Goal: Task Accomplishment & Management: Complete application form

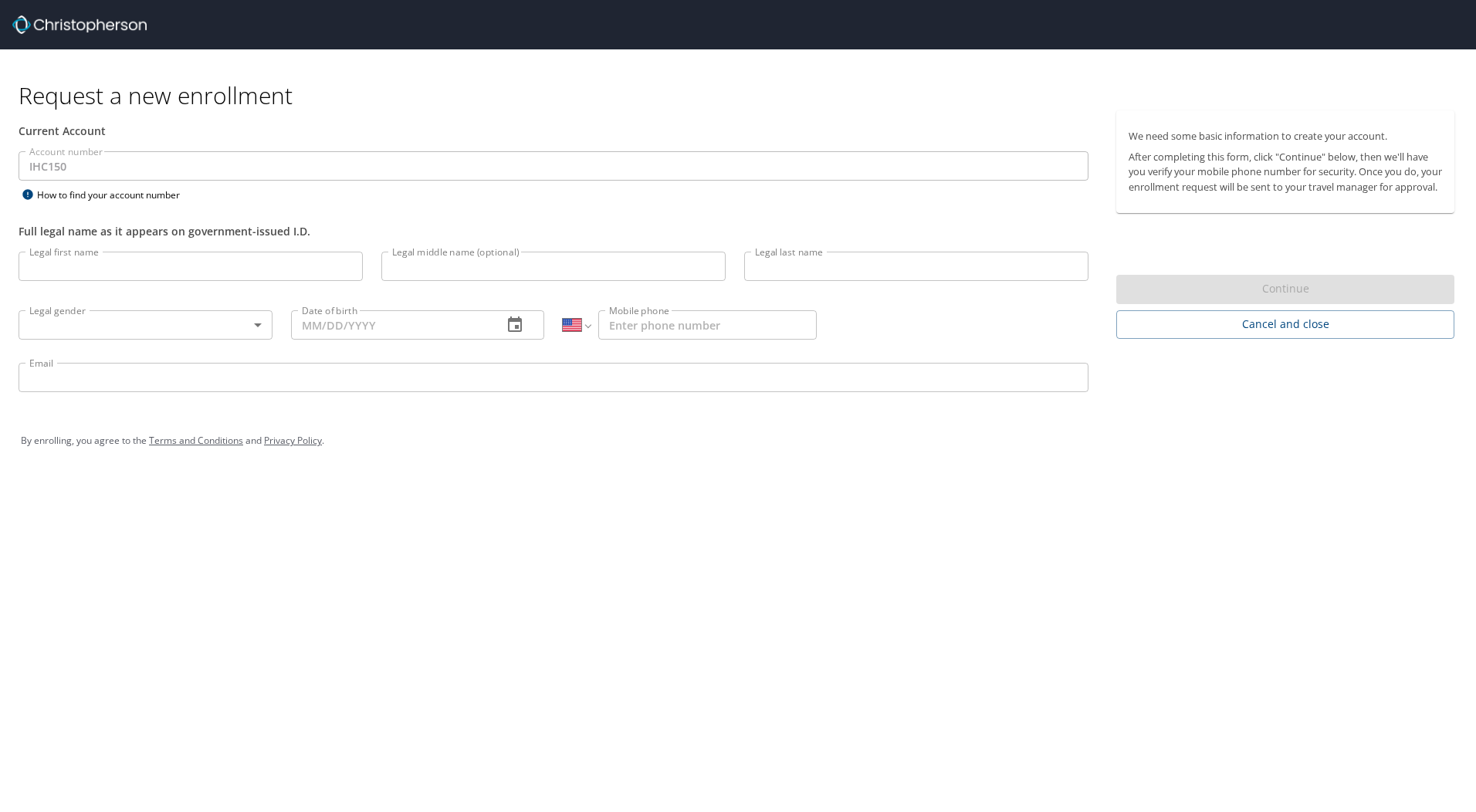
select select "US"
click at [277, 263] on input "Legal first name" at bounding box center [190, 266] width 344 height 29
type input "[PERSON_NAME]"
type input "[PHONE_NUMBER]"
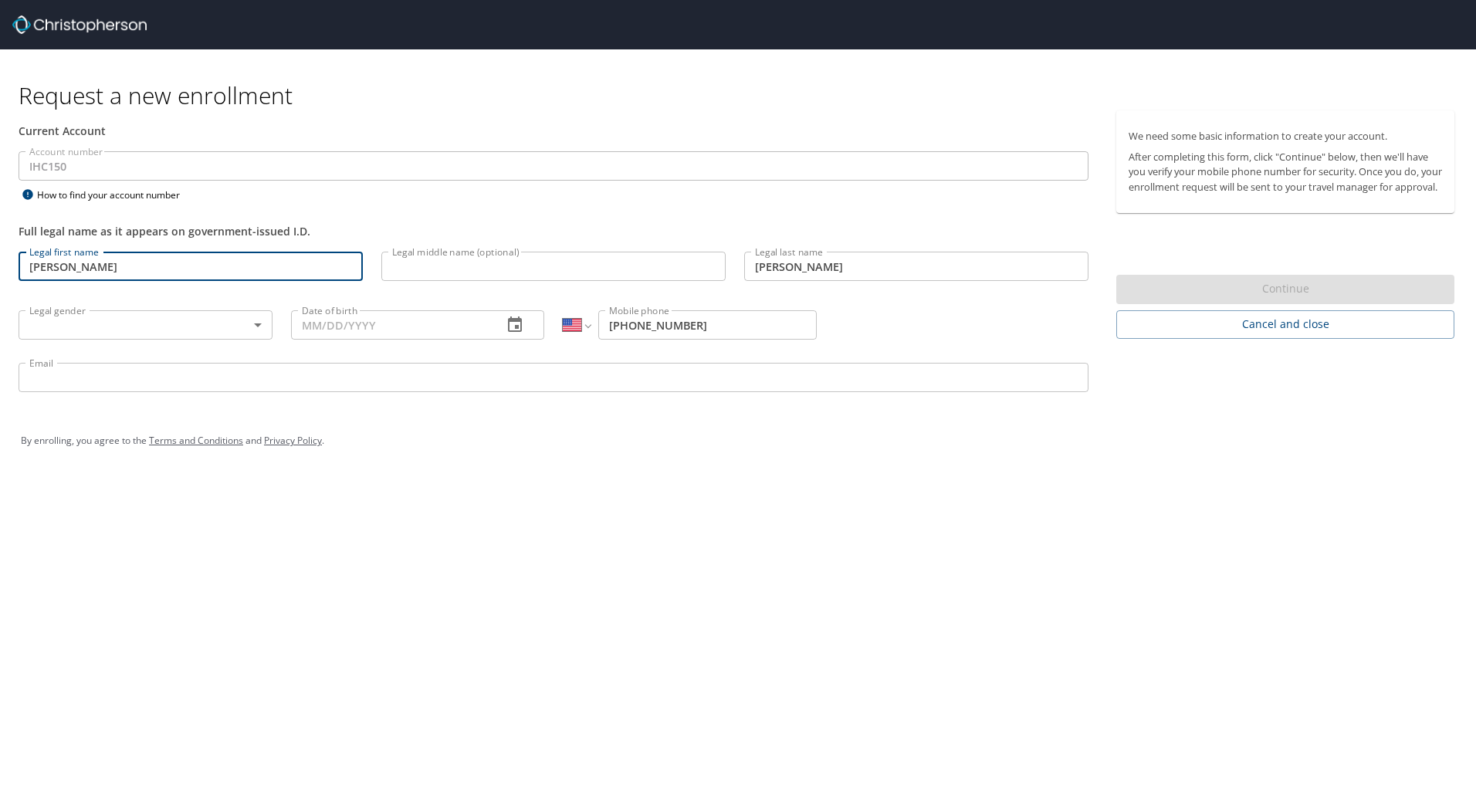
type input "[PERSON_NAME][EMAIL_ADDRESS][PERSON_NAME][DOMAIN_NAME]"
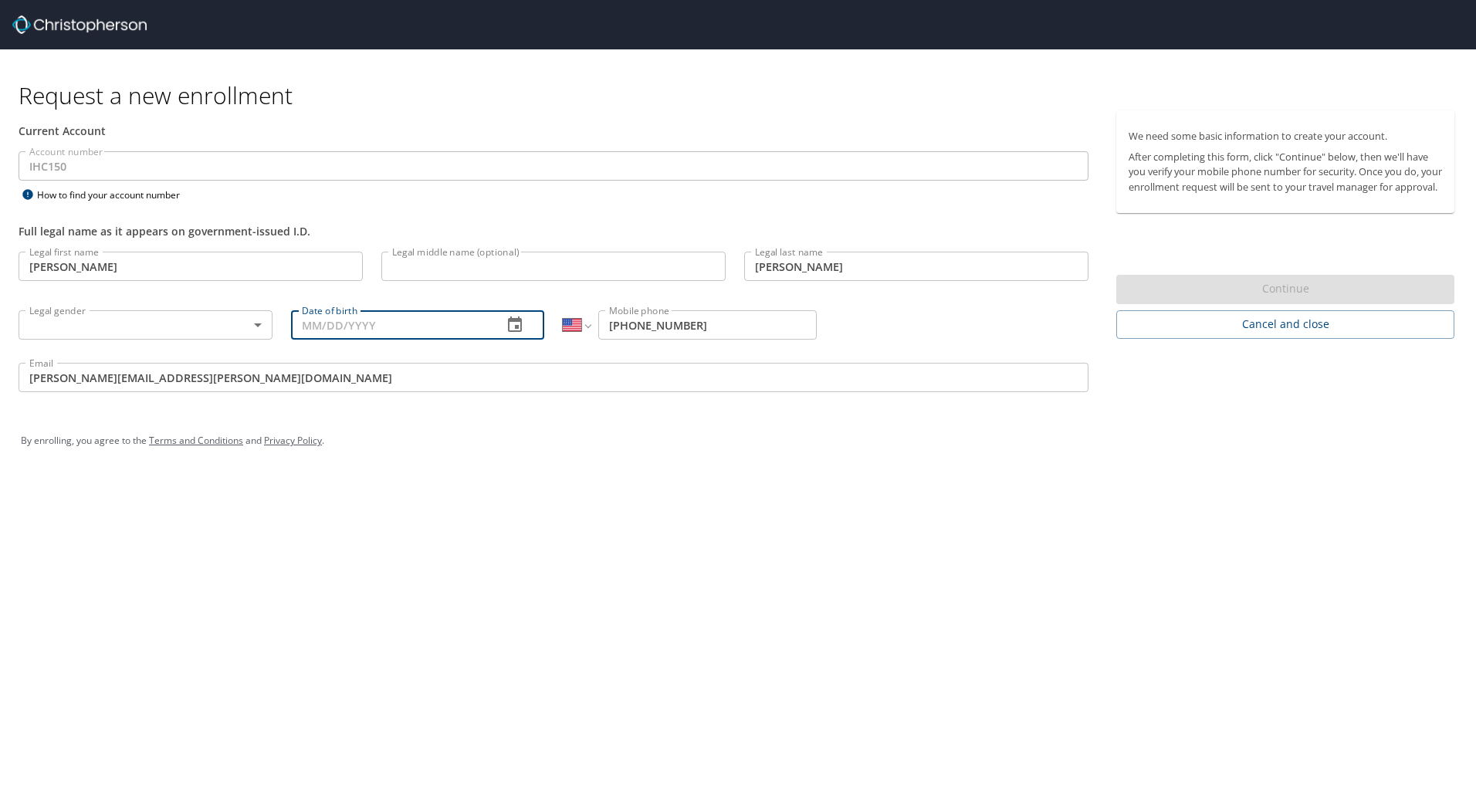
click at [398, 328] on input "Date of birth" at bounding box center [391, 325] width 200 height 29
type input "[DATE]"
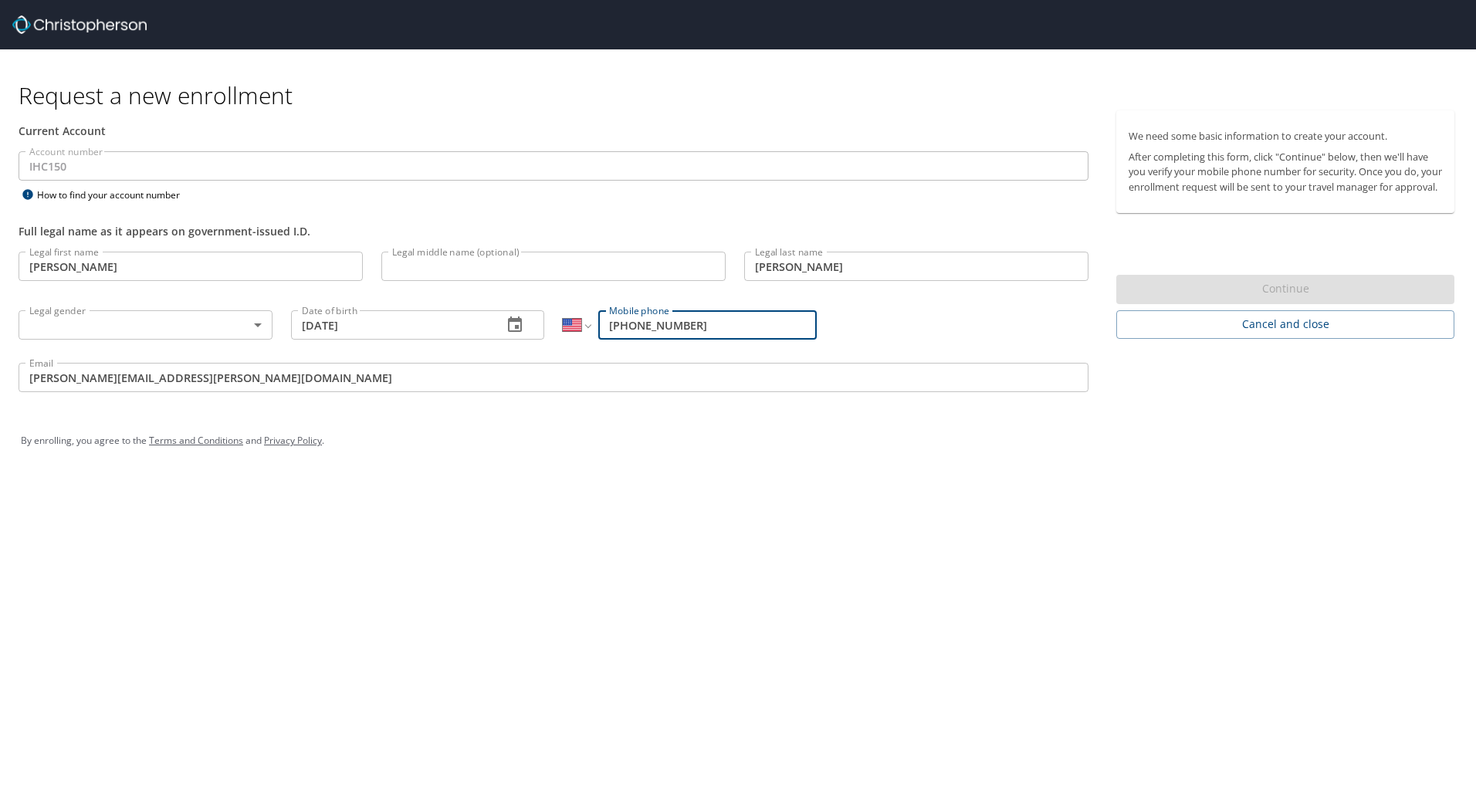
drag, startPoint x: 700, startPoint y: 322, endPoint x: 649, endPoint y: 327, distance: 51.2
click at [649, 327] on input "[PHONE_NUMBER]" at bounding box center [707, 325] width 218 height 29
type input "[PHONE_NUMBER]"
click at [479, 266] on input "Legal middle name (optional)" at bounding box center [553, 266] width 344 height 29
click at [156, 335] on body "Request a new enrollment Current Account Account number IHC150 Account number H…" at bounding box center [738, 406] width 1476 height 812
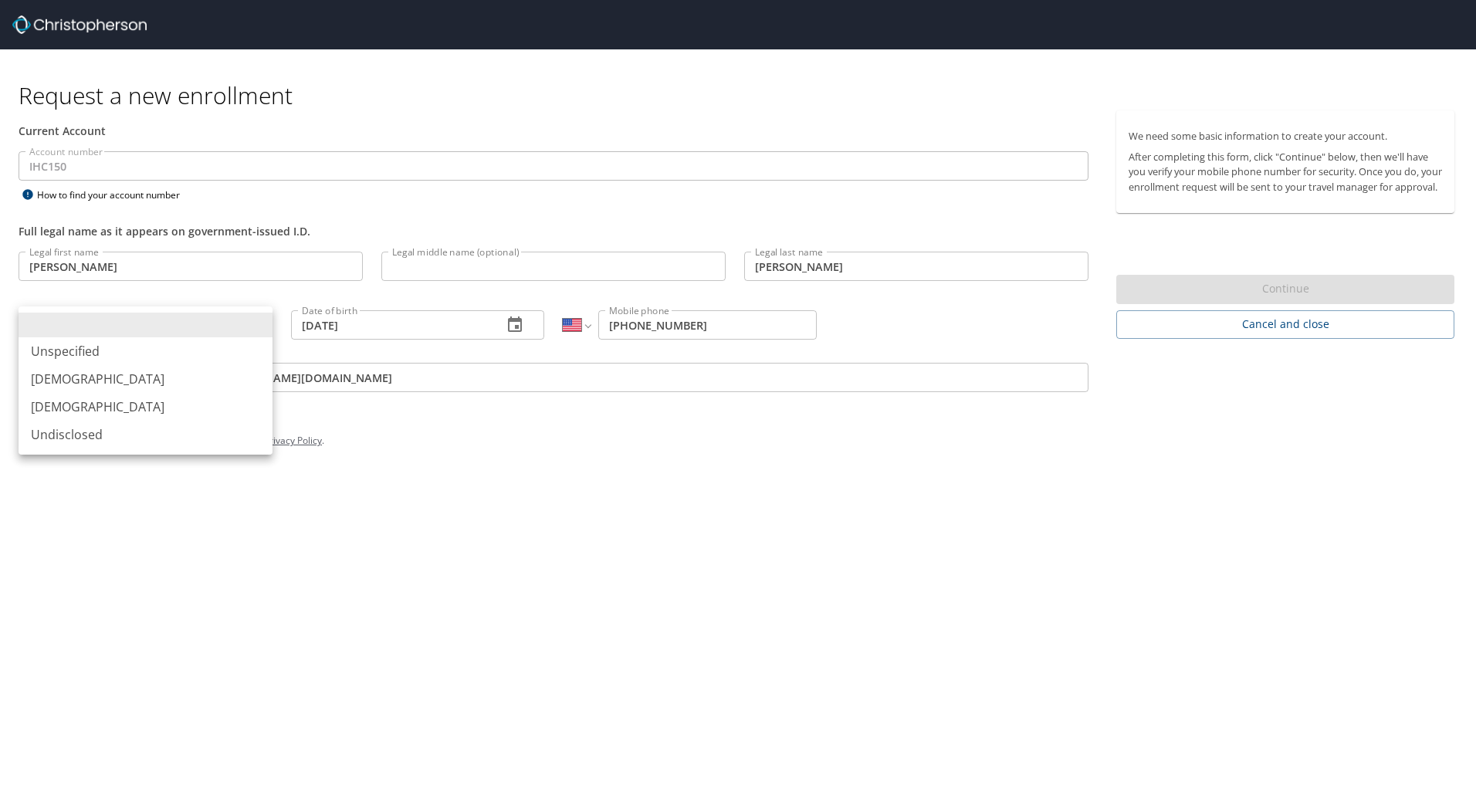
click at [78, 407] on li "[DEMOGRAPHIC_DATA]" at bounding box center [145, 406] width 254 height 28
type input "[DEMOGRAPHIC_DATA]"
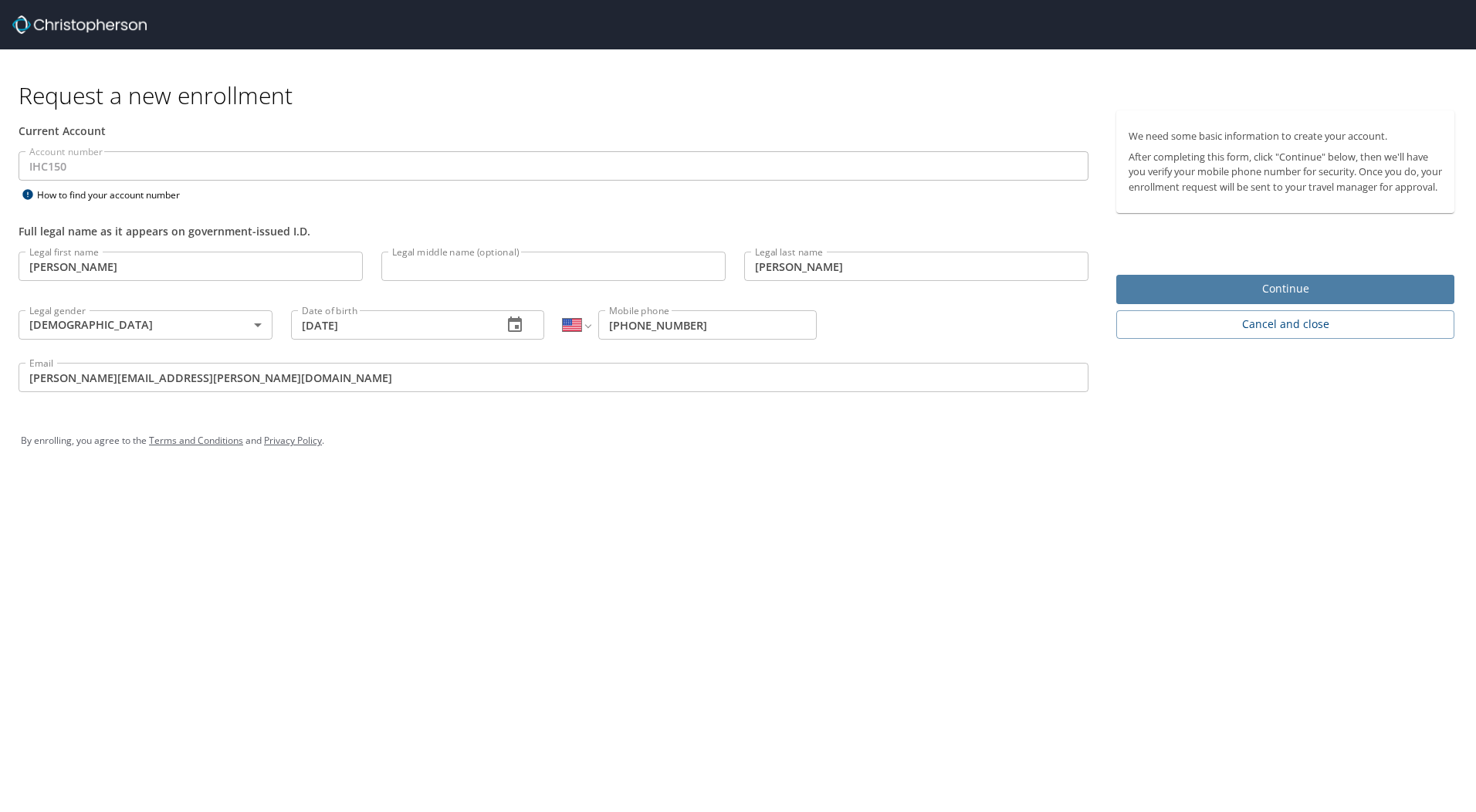
click at [1326, 299] on span "Continue" at bounding box center [1285, 289] width 314 height 19
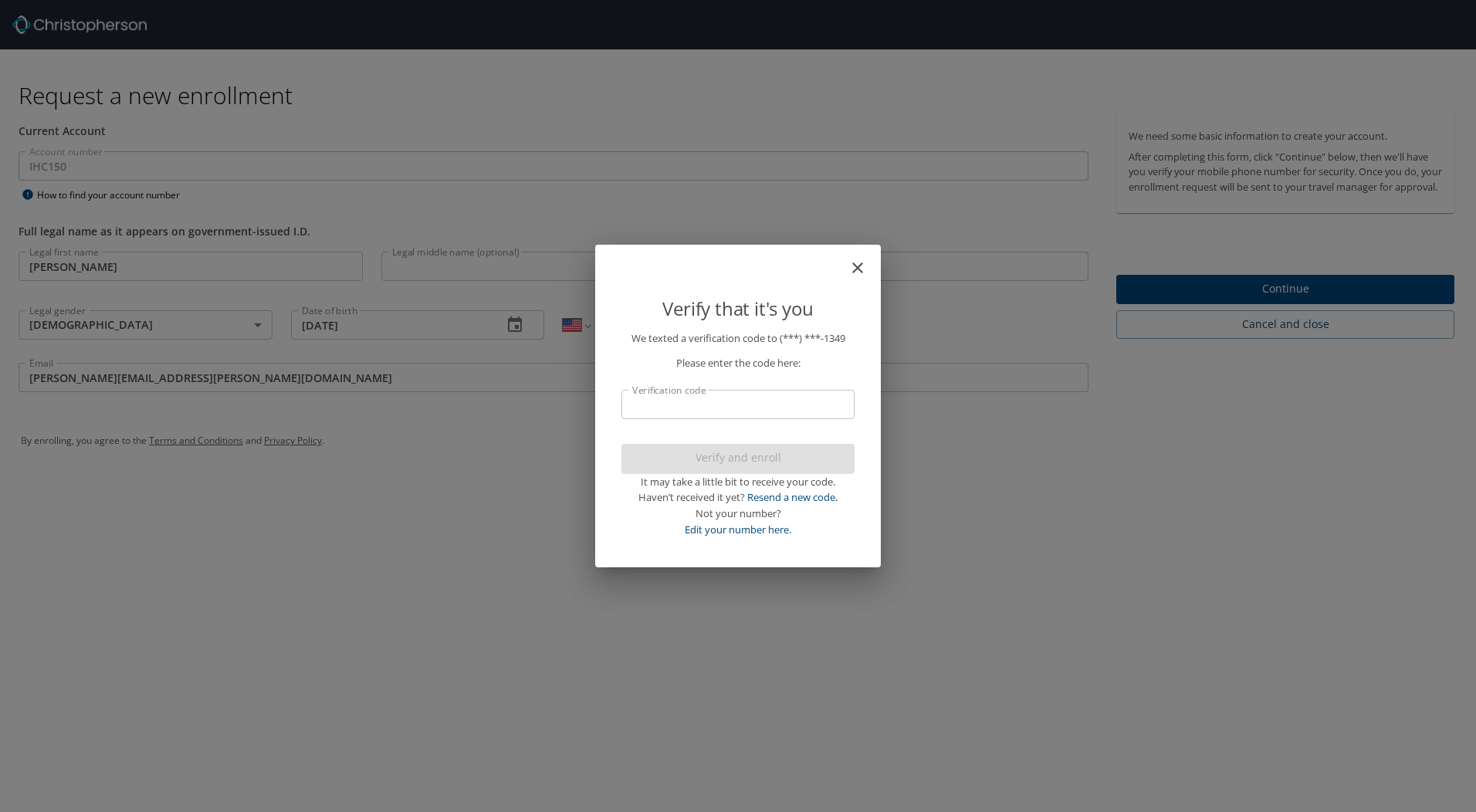
click at [705, 399] on input "Verification code" at bounding box center [738, 405] width 233 height 29
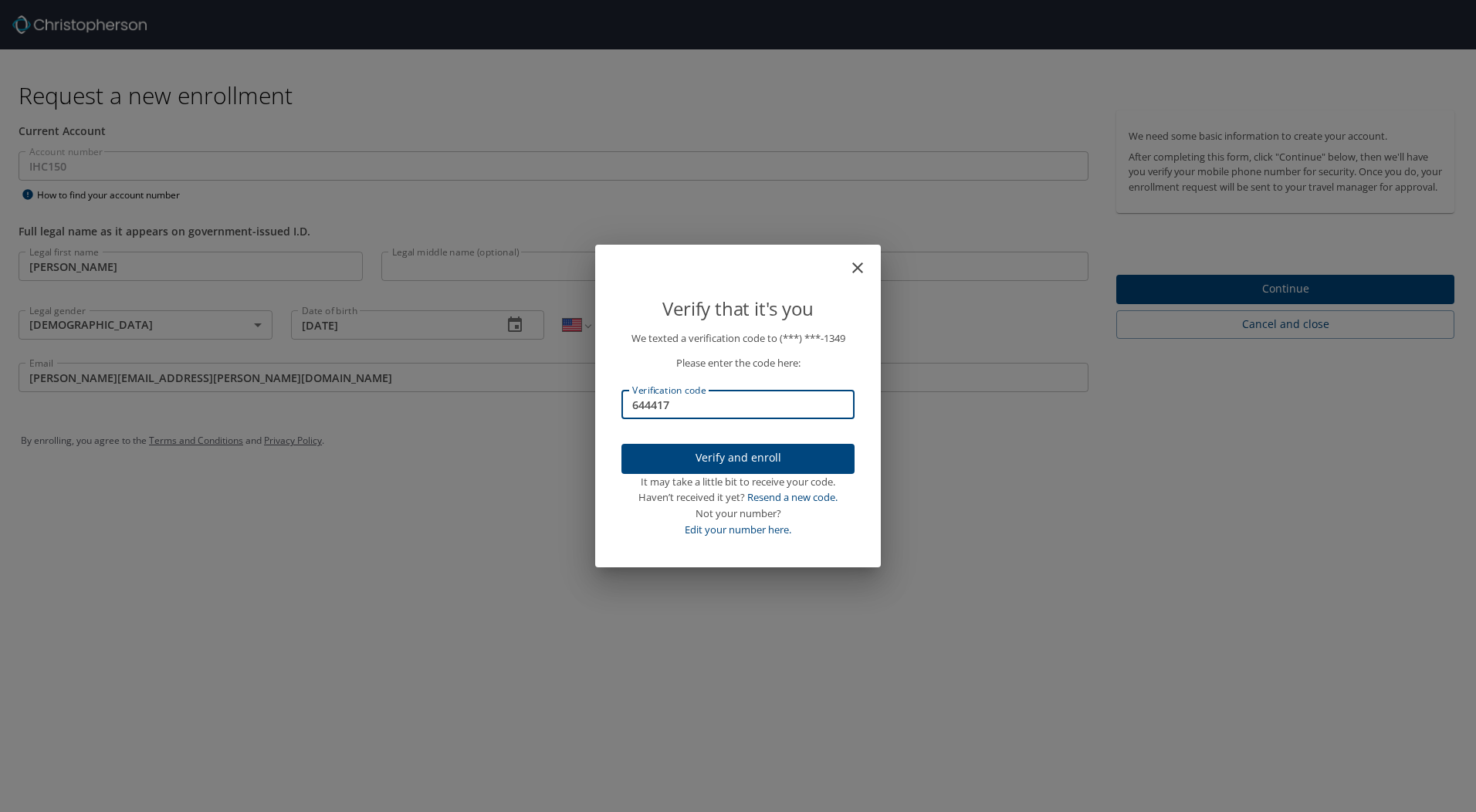
type input "644417"
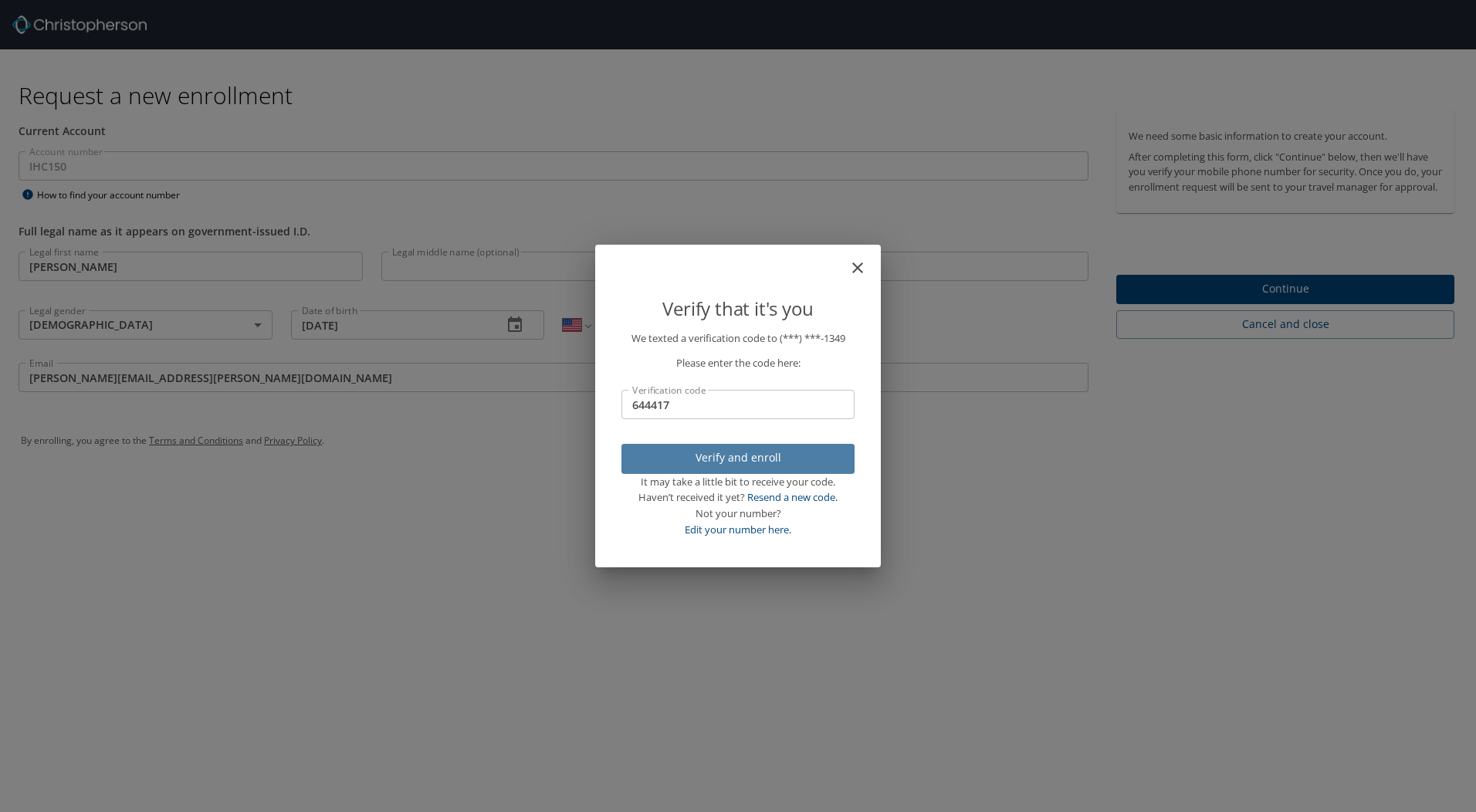
click at [742, 455] on span "Verify and enroll" at bounding box center [738, 458] width 209 height 19
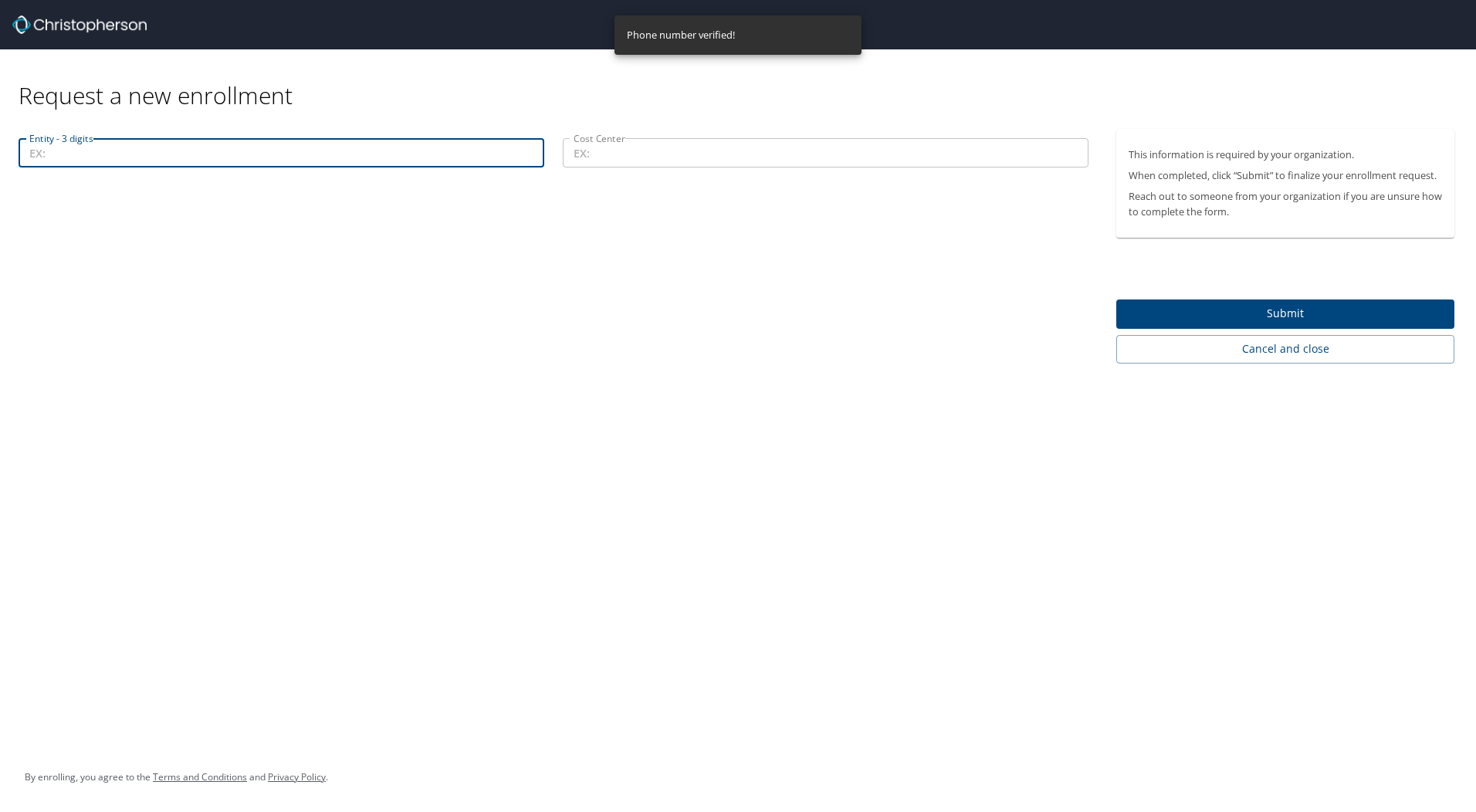
click at [258, 154] on input "Entity - 3 digits" at bounding box center [281, 153] width 526 height 29
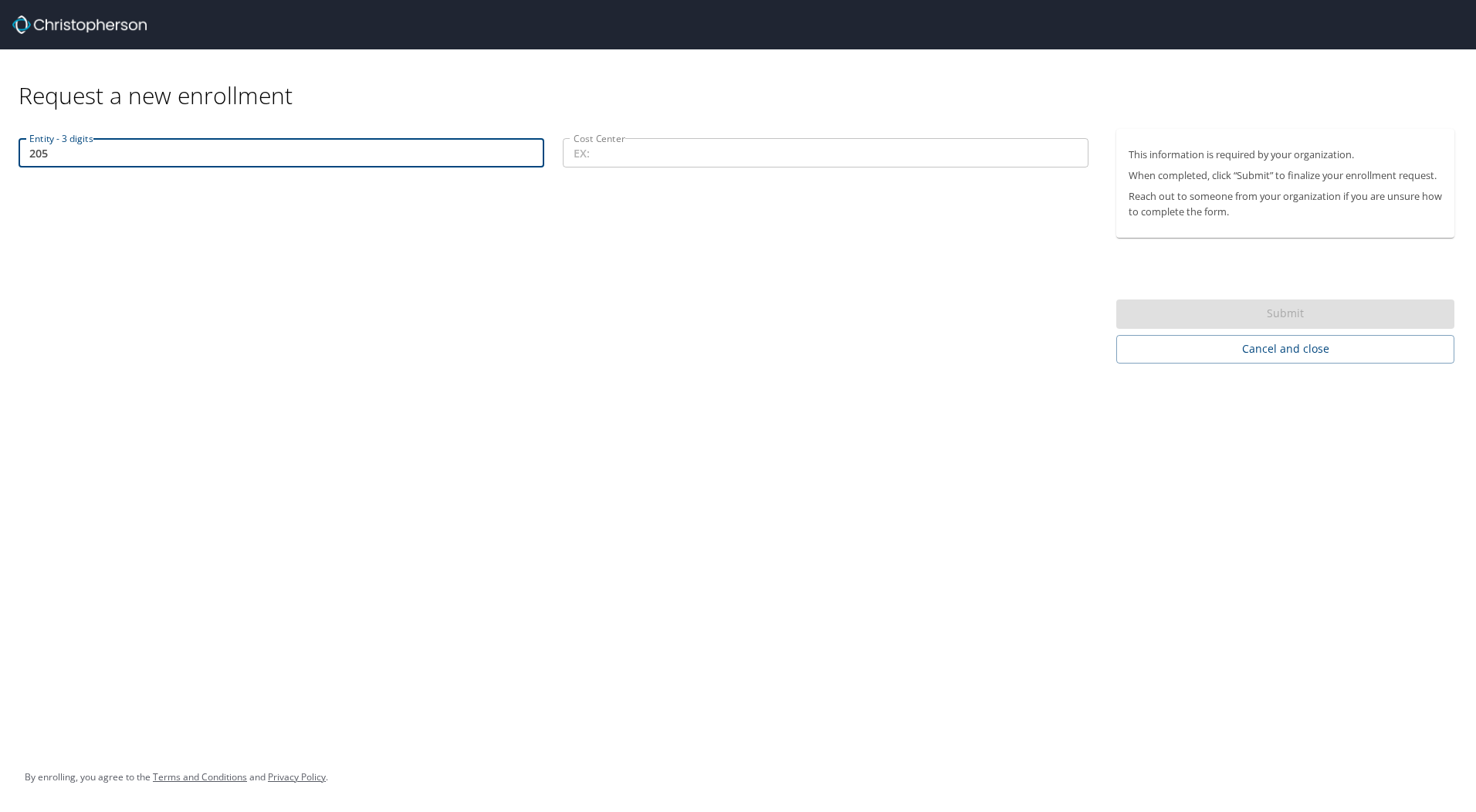
type input "205"
click at [688, 151] on input "Cost Center" at bounding box center [825, 153] width 526 height 29
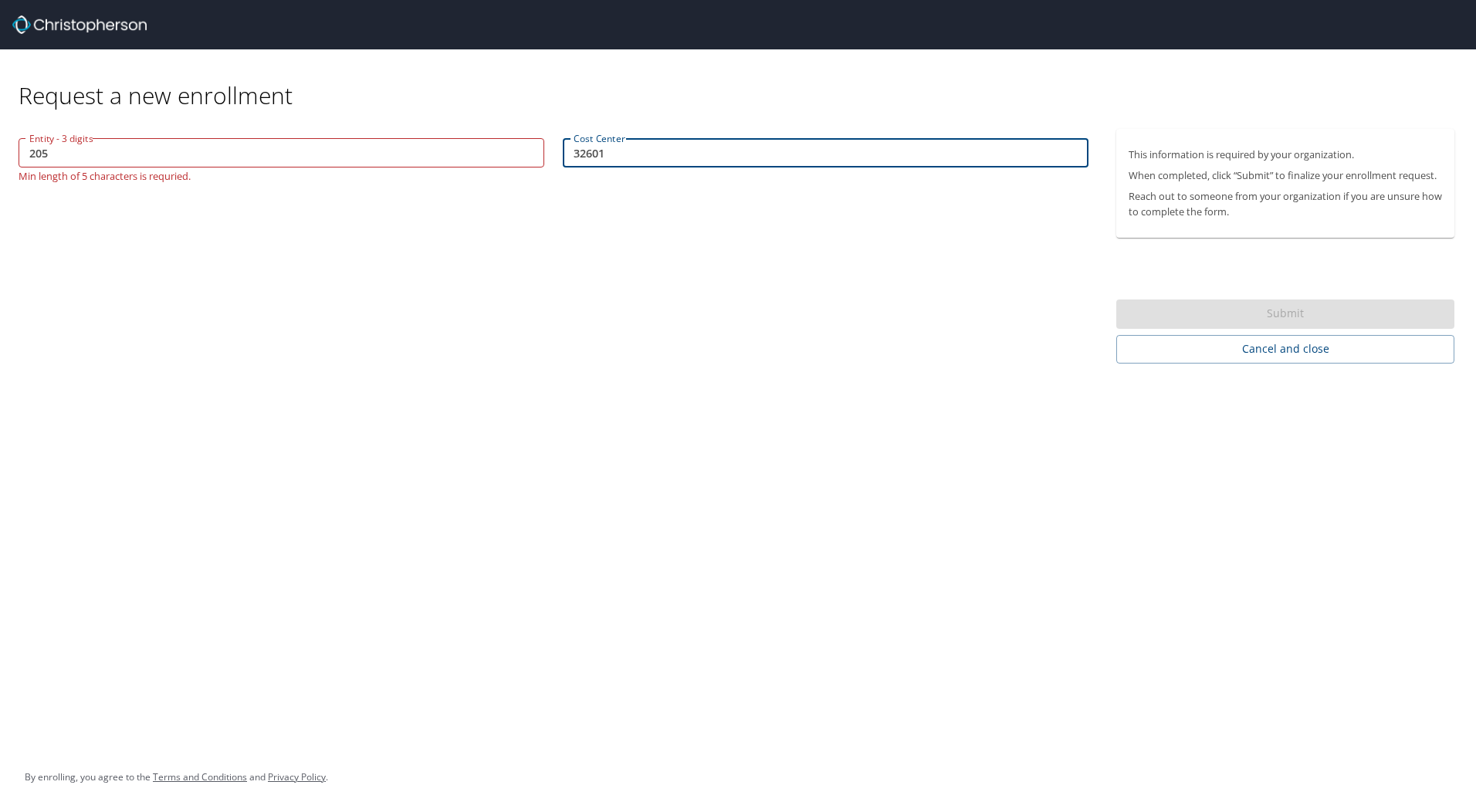
type input "32601"
click at [303, 157] on input "205" at bounding box center [281, 153] width 526 height 29
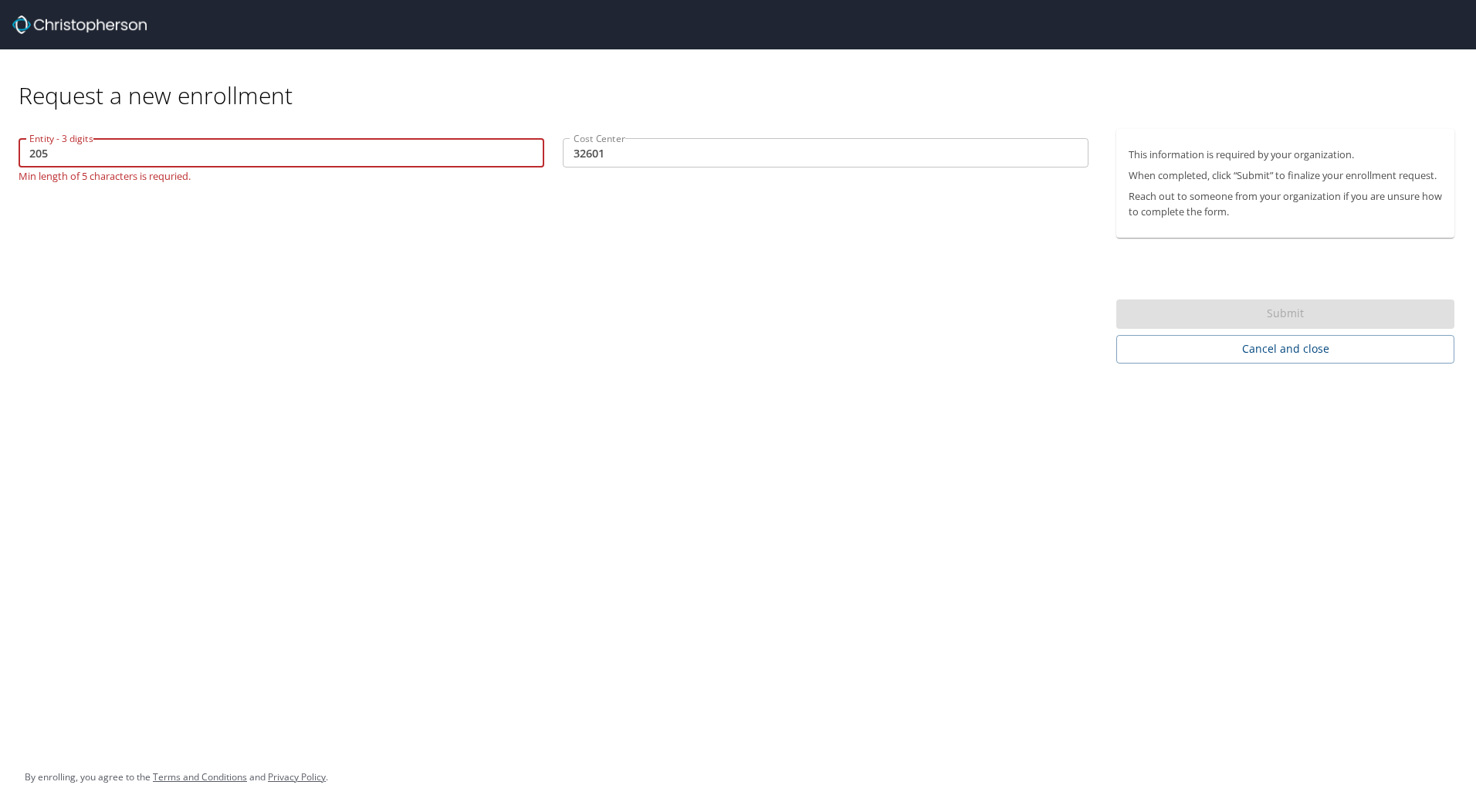
click at [25, 152] on input "205" at bounding box center [281, 153] width 526 height 29
type input "00205"
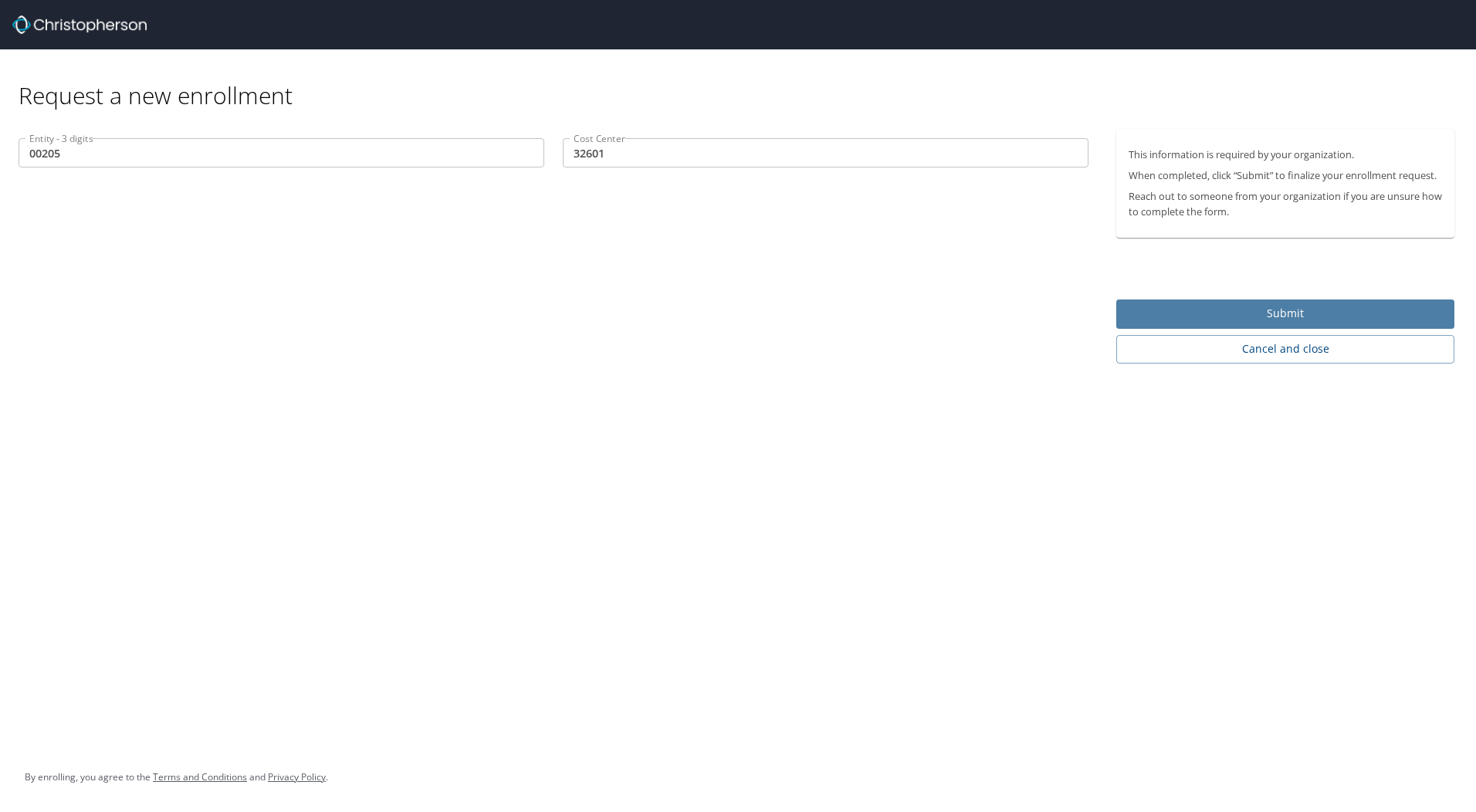
click at [1269, 315] on span "Submit" at bounding box center [1285, 314] width 314 height 19
